Goal: Task Accomplishment & Management: Manage account settings

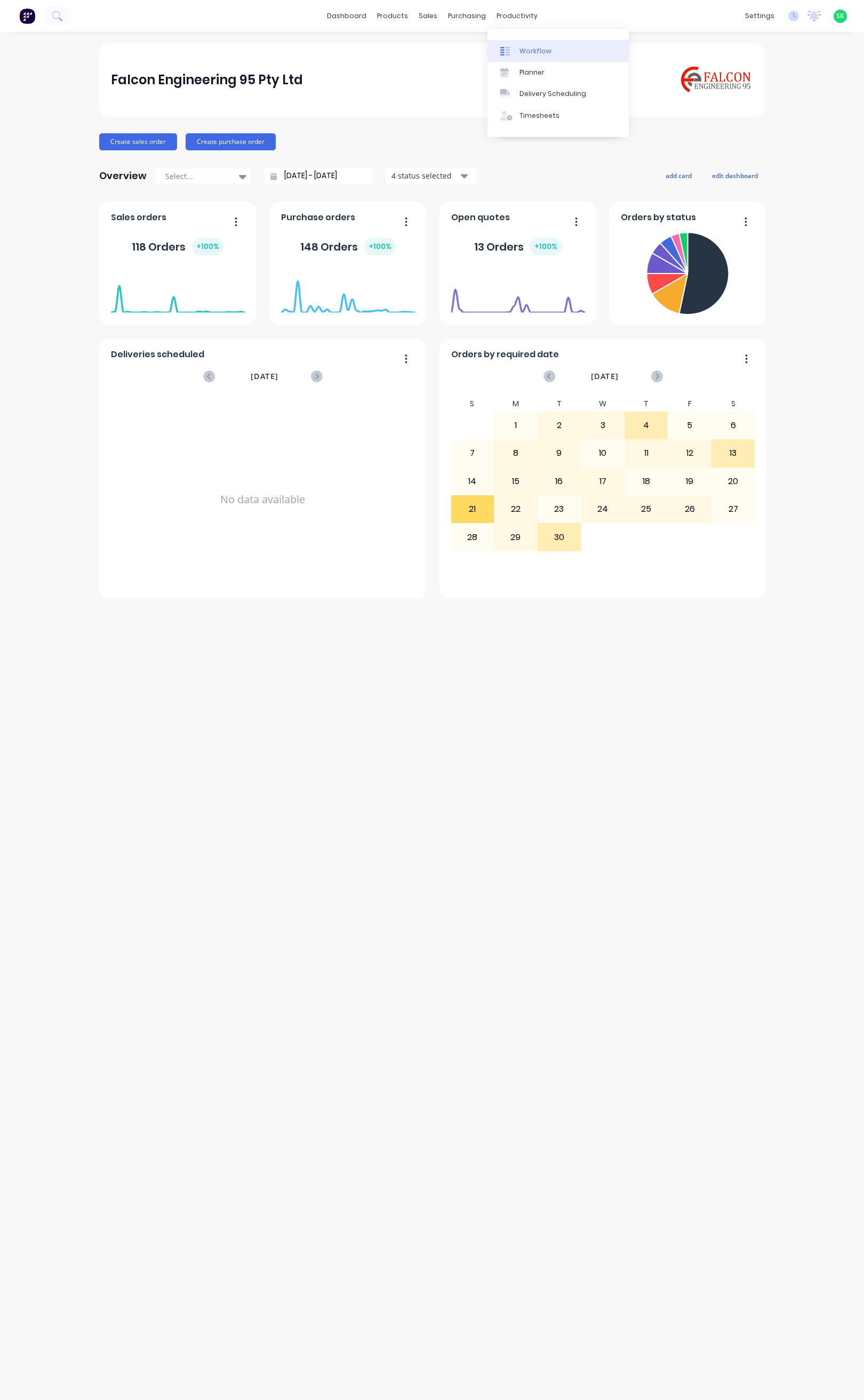
click at [507, 49] on icon at bounding box center [508, 51] width 4 height 8
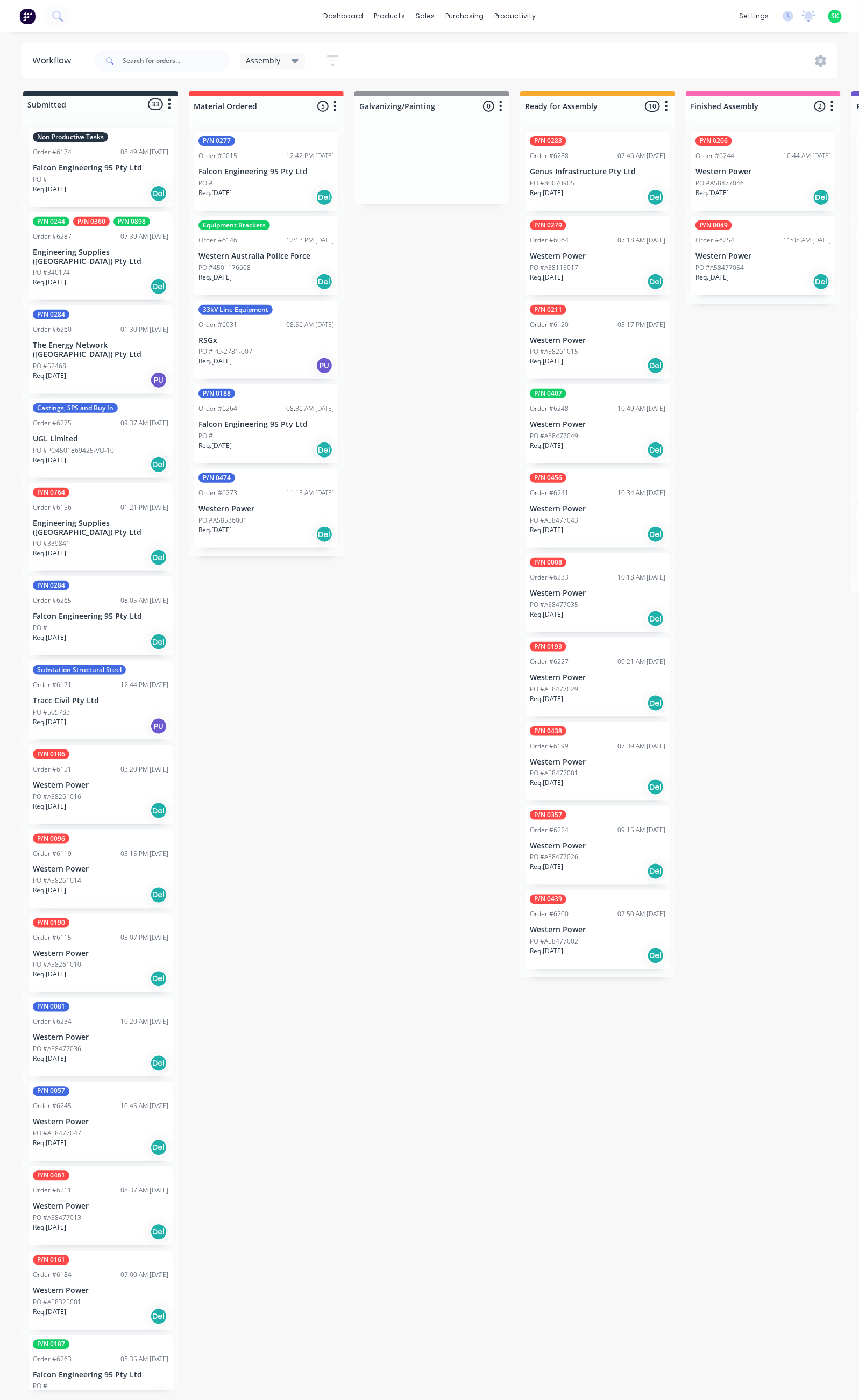
click at [592, 180] on div "PO #80070905" at bounding box center [597, 183] width 136 height 10
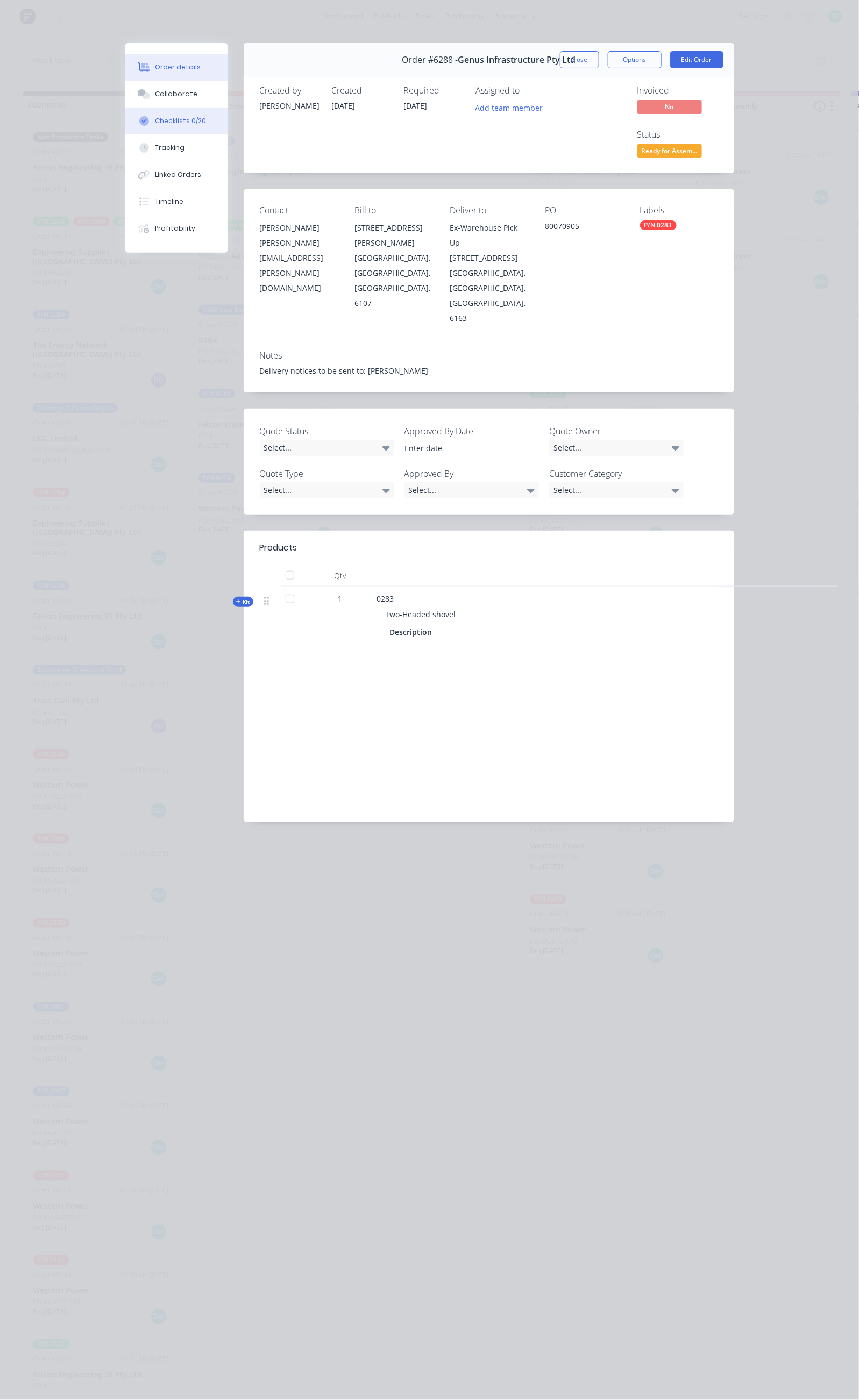
click at [155, 123] on div "Checklists 0/20" at bounding box center [180, 120] width 51 height 10
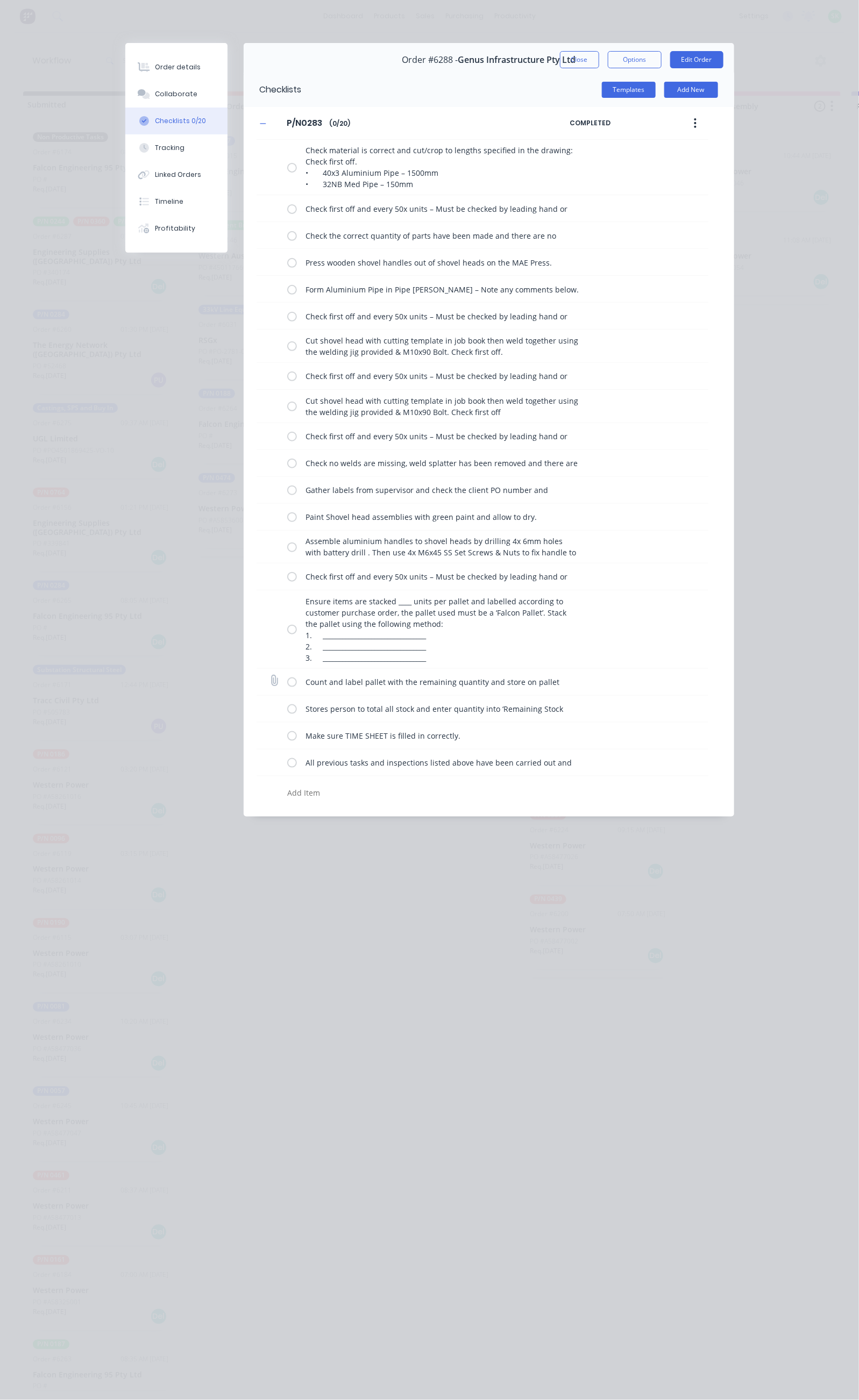
click at [287, 681] on label at bounding box center [292, 682] width 10 height 11
click at [0, 0] on input "checkbox" at bounding box center [0, 0] width 0 height 0
click at [287, 711] on label at bounding box center [292, 709] width 10 height 11
click at [0, 0] on input "checkbox" at bounding box center [0, 0] width 0 height 0
click at [287, 738] on label at bounding box center [292, 736] width 10 height 11
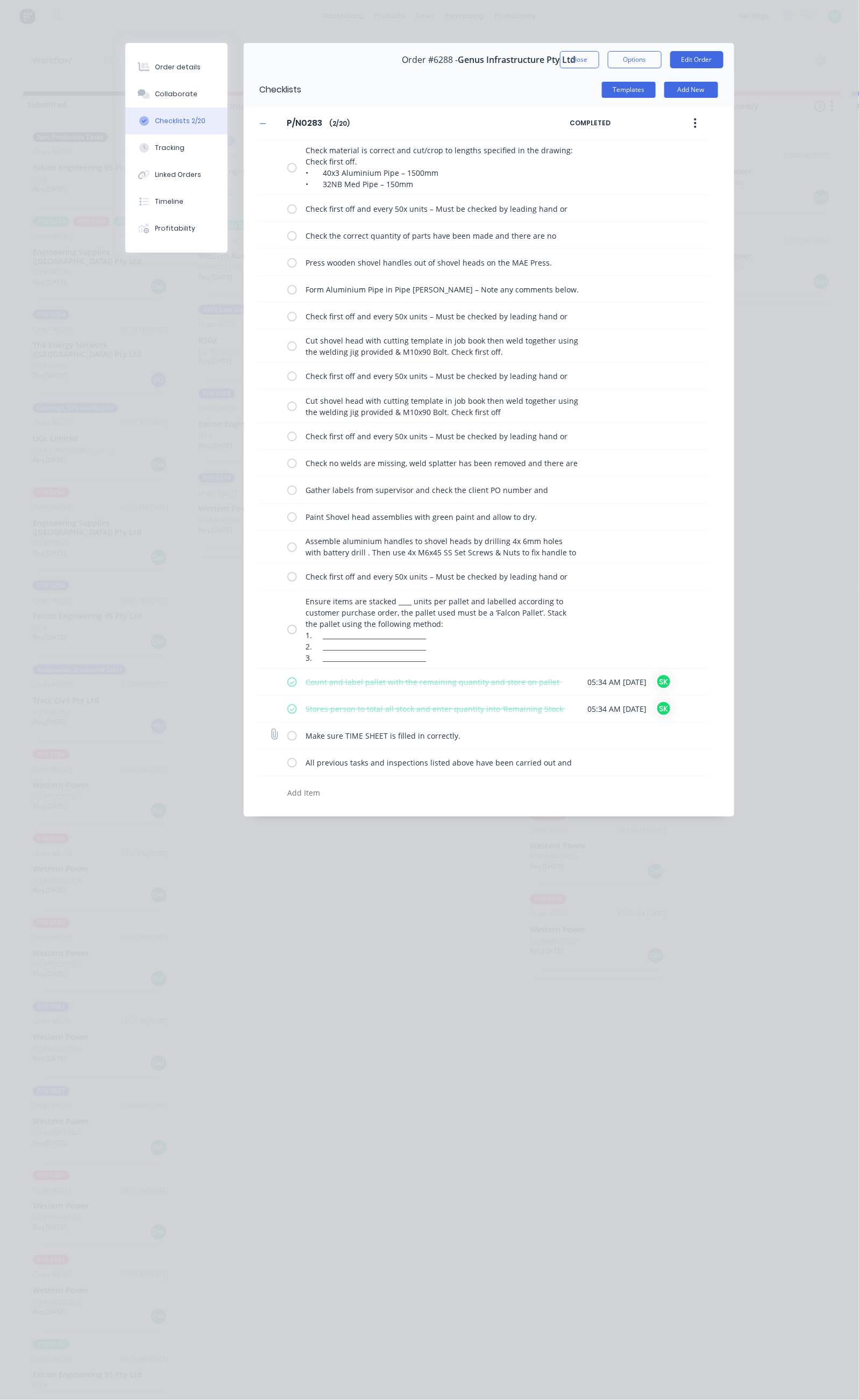
click at [0, 0] on input "checkbox" at bounding box center [0, 0] width 0 height 0
click at [287, 766] on label at bounding box center [292, 762] width 10 height 11
click at [0, 0] on input "checkbox" at bounding box center [0, 0] width 0 height 0
type textarea "x"
click at [599, 55] on button "Close" at bounding box center [580, 59] width 39 height 17
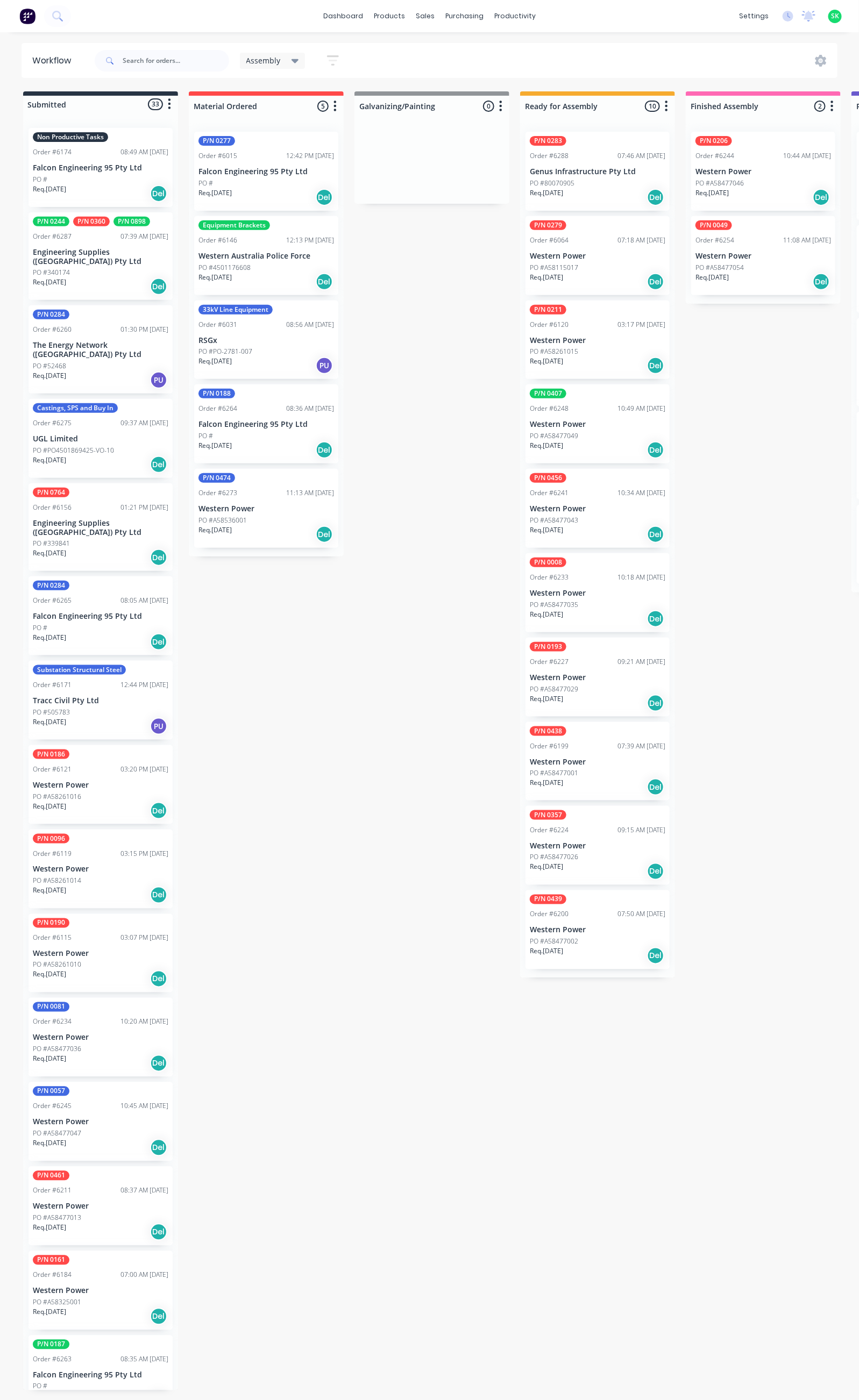
click at [573, 171] on p "Genus Infrastructure Pty Ltd" at bounding box center [597, 172] width 136 height 9
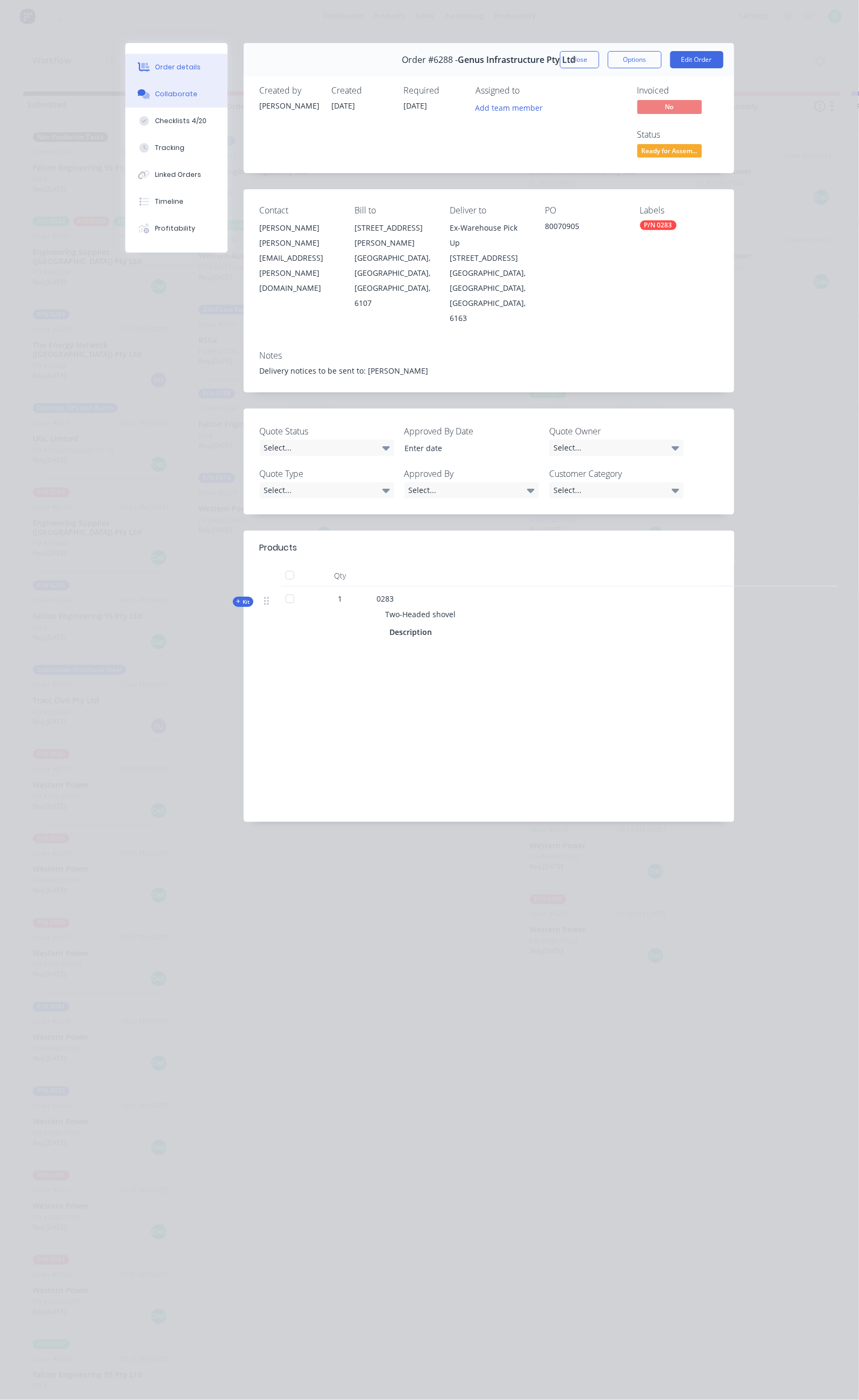
click at [155, 96] on div "Collaborate" at bounding box center [176, 93] width 43 height 10
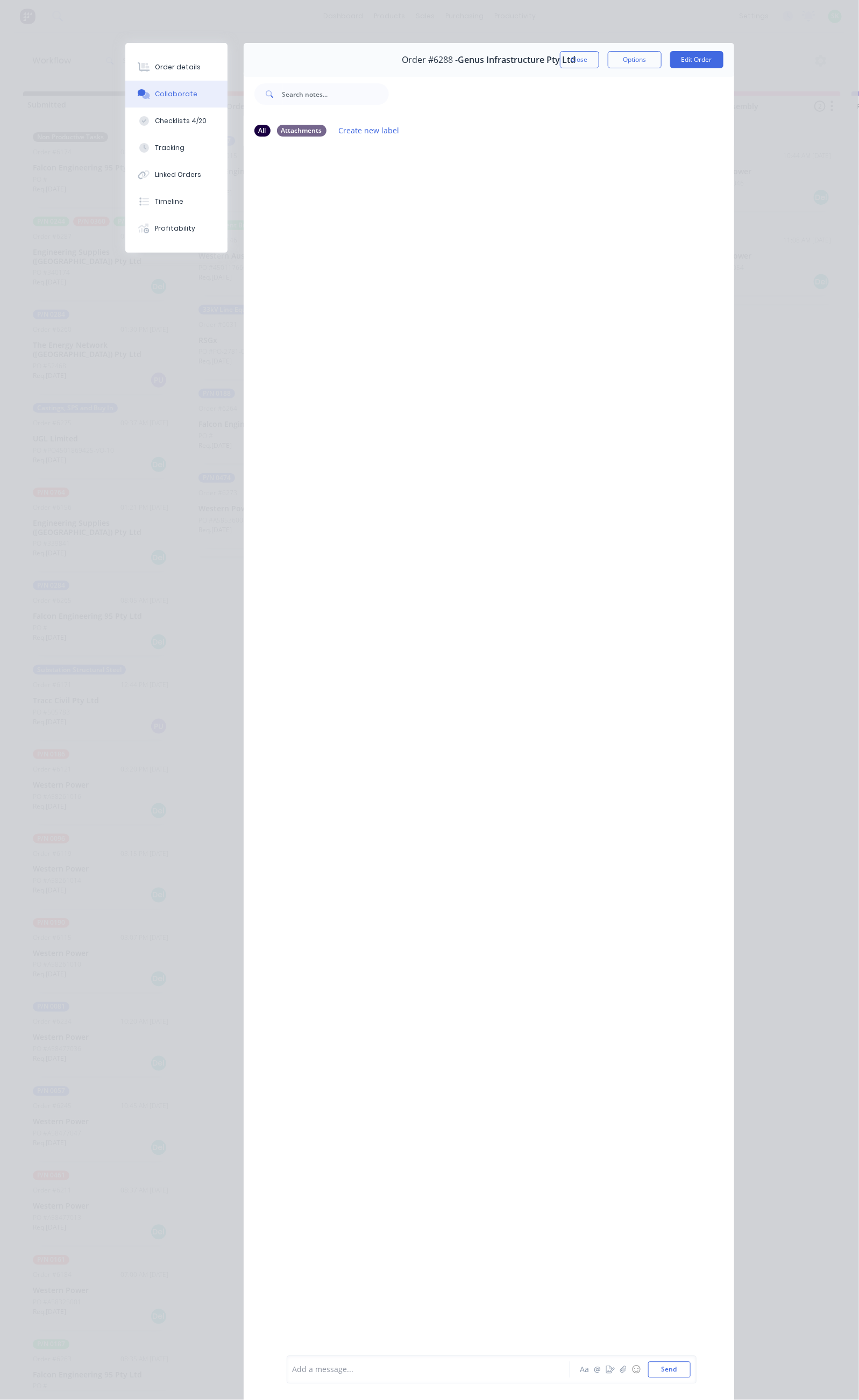
click at [293, 1364] on div at bounding box center [431, 1370] width 277 height 11
click at [125, 150] on button "Tracking" at bounding box center [176, 148] width 102 height 27
